Goal: Check status

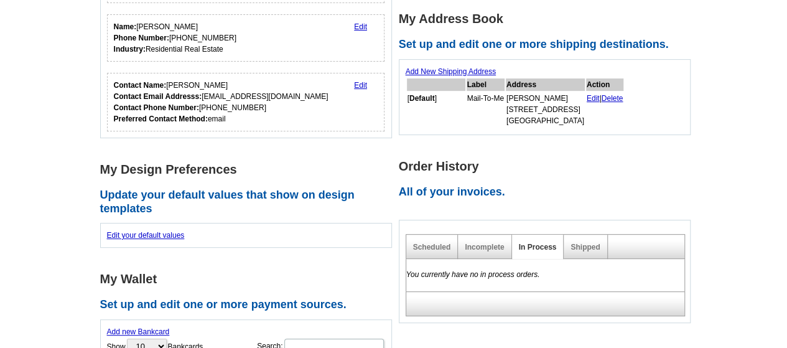
scroll to position [249, 0]
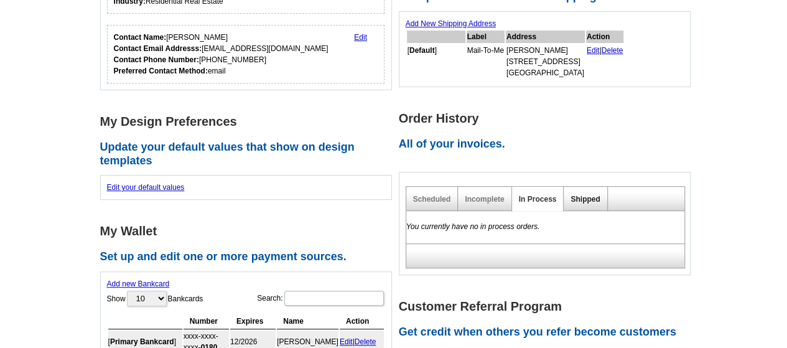
click at [584, 195] on link "Shipped" at bounding box center [585, 199] width 29 height 9
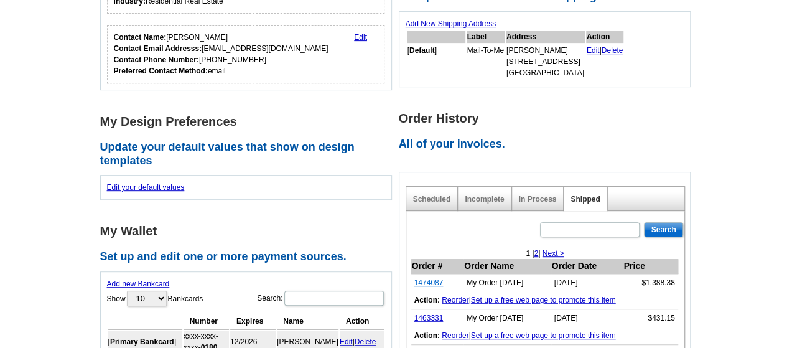
click at [434, 278] on link "1474087" at bounding box center [428, 282] width 29 height 9
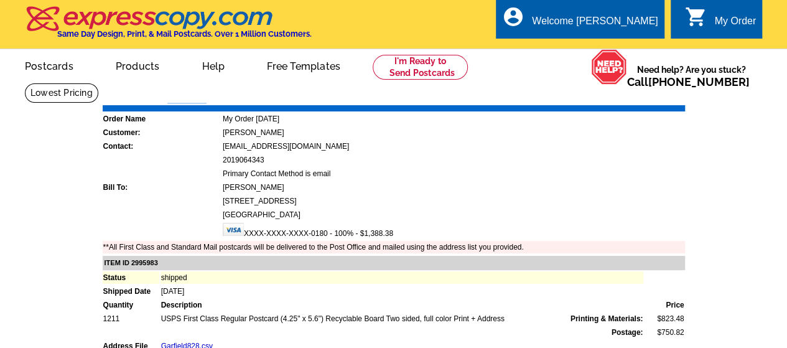
drag, startPoint x: 202, startPoint y: 97, endPoint x: 171, endPoint y: 97, distance: 31.1
click at [171, 97] on strong "1474087" at bounding box center [186, 96] width 39 height 11
copy strong "1474087"
click at [582, 100] on link "Download Invoice" at bounding box center [574, 96] width 88 height 11
